Goal: Task Accomplishment & Management: Manage account settings

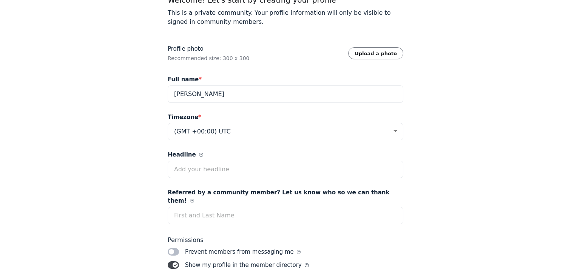
scroll to position [70, 0]
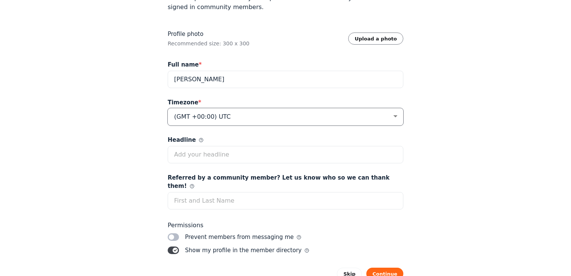
click at [260, 116] on select "(GMT -12:00) International Date Line West (GMT -11:00) [US_STATE] (GMT -11:00) …" at bounding box center [286, 116] width 236 height 17
select select "Central Time ([GEOGRAPHIC_DATA] & [GEOGRAPHIC_DATA])"
click at [168, 108] on select "(GMT -12:00) International Date Line West (GMT -11:00) [US_STATE] (GMT -11:00) …" at bounding box center [286, 116] width 236 height 17
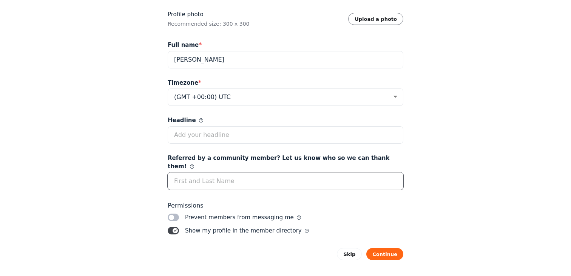
click at [208, 175] on input "Referred by a community member? Let us know who so we can thank them!" at bounding box center [286, 180] width 236 height 17
type input "[PERSON_NAME]"
drag, startPoint x: 233, startPoint y: 172, endPoint x: 144, endPoint y: 172, distance: 89.2
click at [144, 172] on div "Welcome! Let's start by creating your profile This is a private community. Your…" at bounding box center [285, 97] width 571 height 374
click at [385, 248] on button "Continue" at bounding box center [384, 254] width 37 height 12
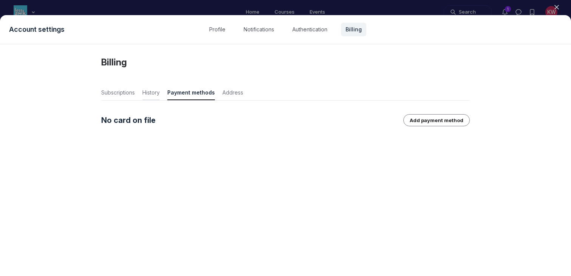
click at [153, 94] on span "History" at bounding box center [150, 94] width 17 height 11
click at [120, 91] on span "Subscriptions" at bounding box center [118, 94] width 34 height 11
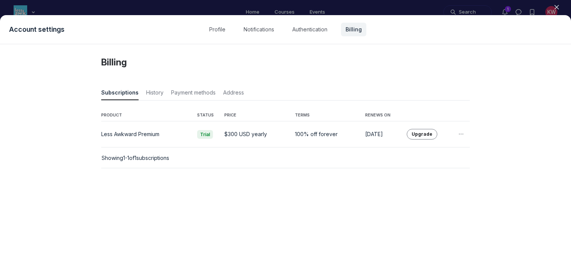
click at [325, 38] on div "Account settings Profile Notifications Authentication Billing" at bounding box center [285, 29] width 571 height 29
click at [305, 29] on link "Authentication" at bounding box center [310, 30] width 44 height 14
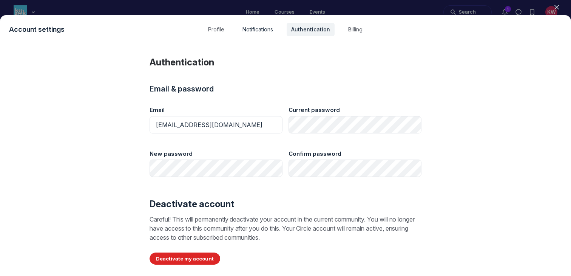
click at [267, 33] on link "Notifications" at bounding box center [258, 30] width 40 height 14
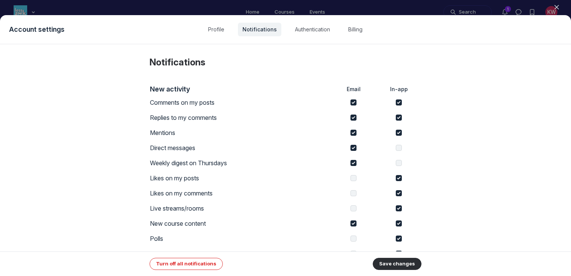
click at [211, 37] on div "Account settings Profile Notifications Authentication Billing" at bounding box center [285, 29] width 571 height 29
click at [219, 35] on link "Profile" at bounding box center [216, 30] width 25 height 14
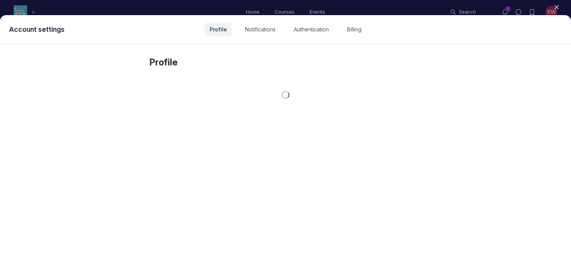
select select "Central Time ([GEOGRAPHIC_DATA] & [GEOGRAPHIC_DATA])"
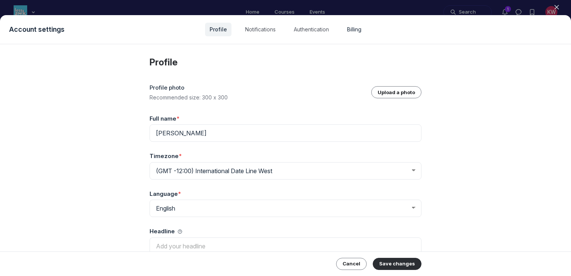
click at [358, 28] on link "Billing" at bounding box center [354, 30] width 23 height 14
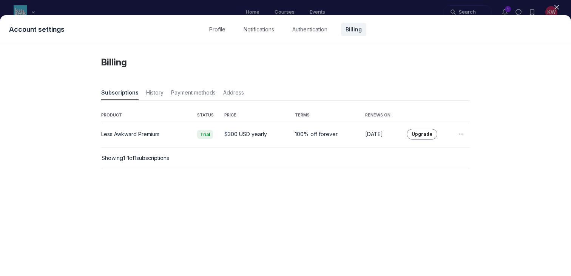
click at [353, 153] on div "Showing 1 - 1 of 1 subscriptions" at bounding box center [286, 158] width 368 height 20
click at [264, 30] on link "Notifications" at bounding box center [259, 30] width 40 height 14
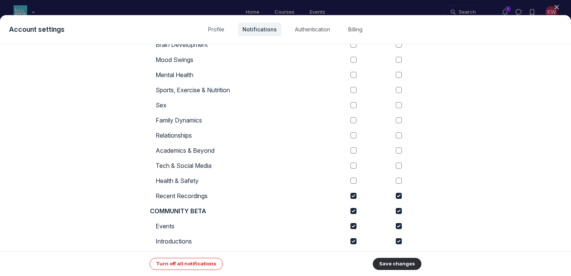
scroll to position [438, 0]
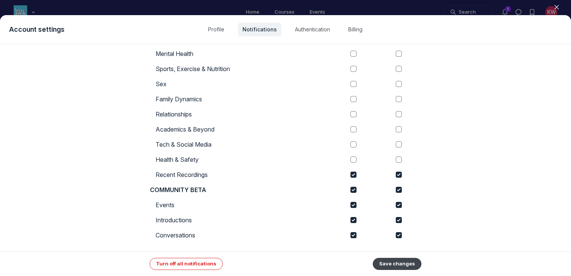
click at [399, 259] on button "Save changes" at bounding box center [397, 264] width 49 height 12
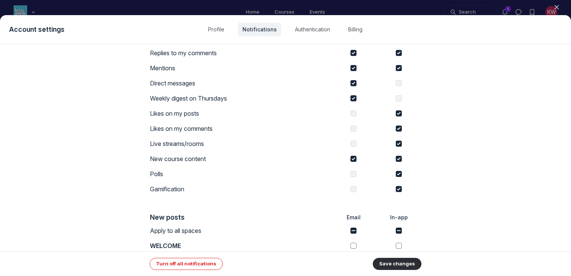
scroll to position [0, 0]
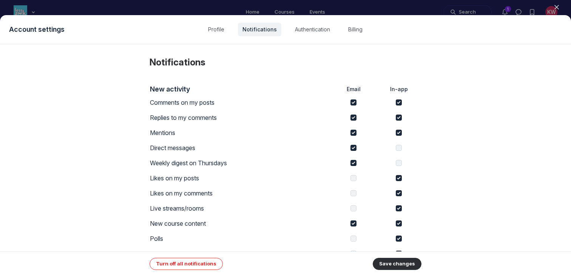
click at [213, 22] on div "Account settings Profile Notifications Authentication Billing" at bounding box center [285, 29] width 571 height 29
click at [557, 6] on icon "button" at bounding box center [557, 7] width 8 height 8
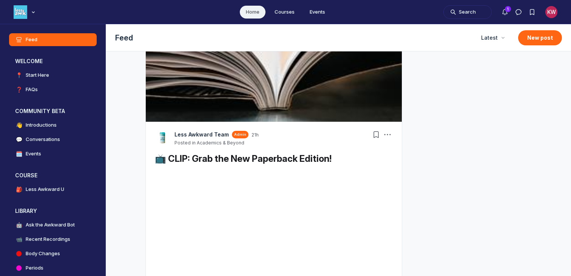
scroll to position [458, 0]
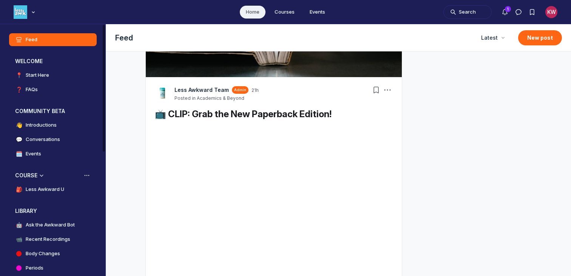
click at [67, 193] on link "🎒 Less Awkward U" at bounding box center [53, 189] width 88 height 13
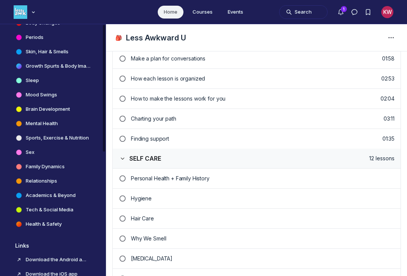
scroll to position [247, 0]
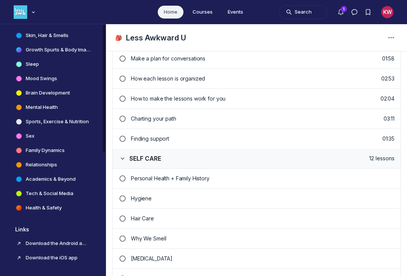
click at [35, 177] on h4 "Academics & Beyond" at bounding box center [51, 179] width 50 height 8
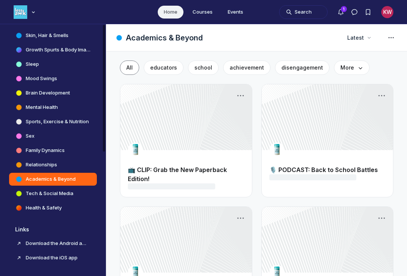
click at [35, 167] on h4 "Relationships" at bounding box center [41, 165] width 31 height 8
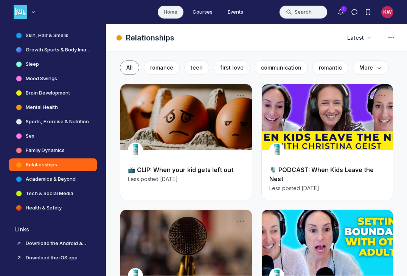
click at [292, 11] on button "Search" at bounding box center [303, 12] width 48 height 14
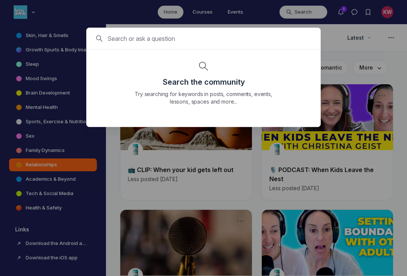
type input "o"
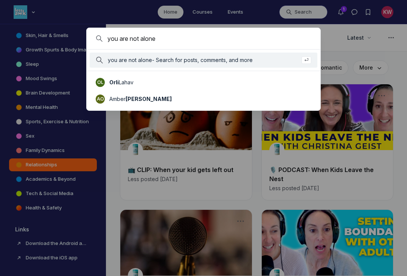
type input "you are not alone"
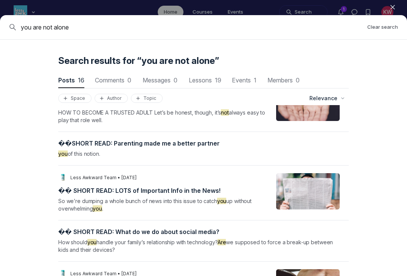
scroll to position [385, 0]
click at [393, 7] on icon "button" at bounding box center [392, 7] width 8 height 8
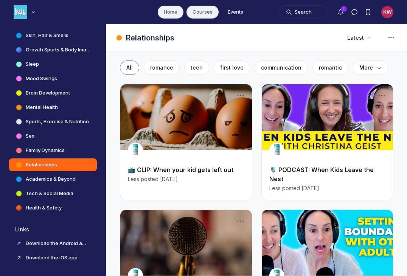
click at [202, 17] on link "Courses" at bounding box center [202, 12] width 32 height 13
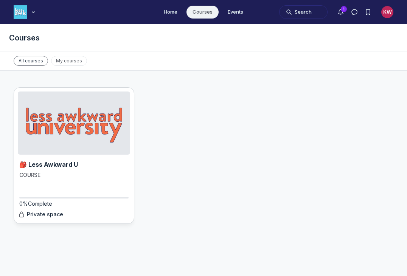
click at [91, 107] on img "Main Content" at bounding box center [74, 122] width 112 height 63
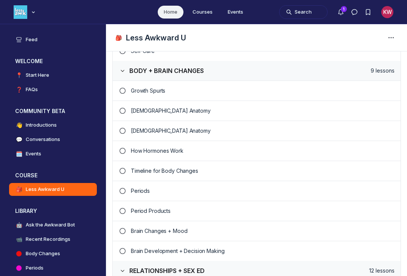
scroll to position [547, 0]
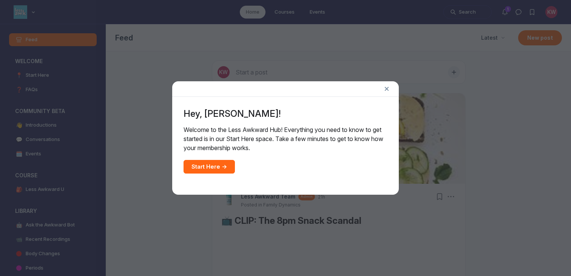
scroll to position [2089, 1447]
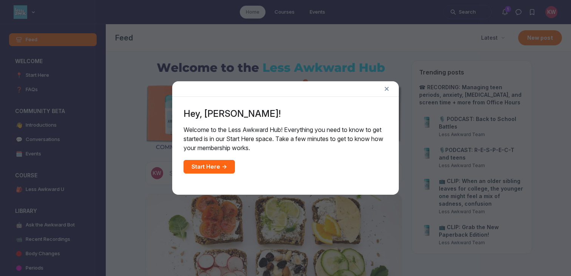
click at [385, 88] on icon "Close" at bounding box center [387, 88] width 12 height 9
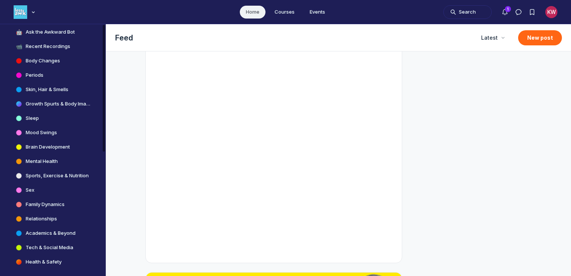
scroll to position [192, 0]
click at [71, 50] on link "📹 Recent Recordings" at bounding box center [53, 47] width 88 height 13
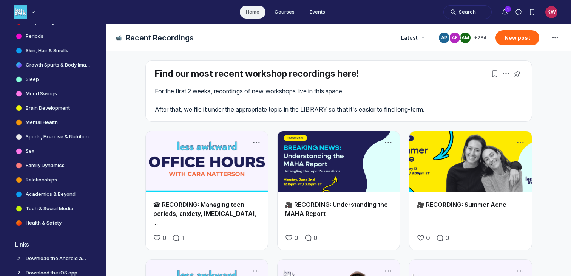
scroll to position [247, 0]
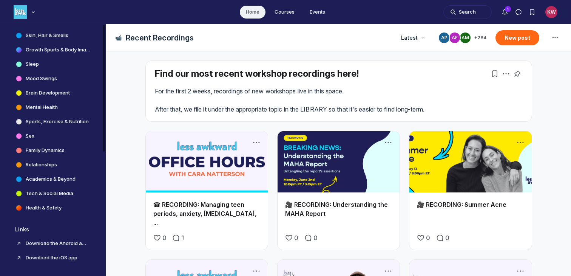
click at [48, 107] on h4 "Mental Health" at bounding box center [42, 108] width 32 height 8
